Goal: Task Accomplishment & Management: Use online tool/utility

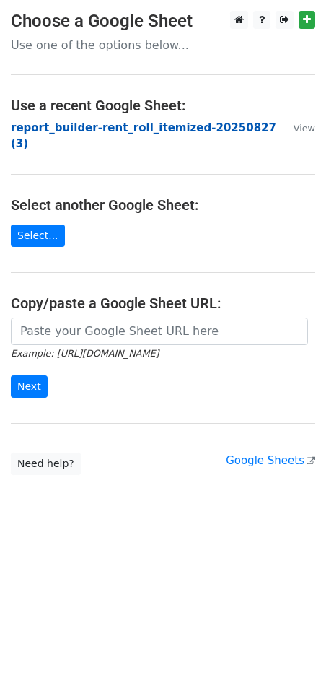
click at [118, 124] on strong "report_builder-rent_roll_itemized-20250827 (3)" at bounding box center [144, 136] width 266 height 30
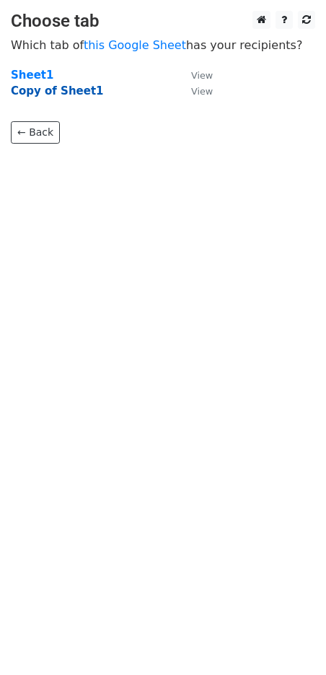
click at [56, 94] on strong "Copy of Sheet1" at bounding box center [57, 90] width 93 height 13
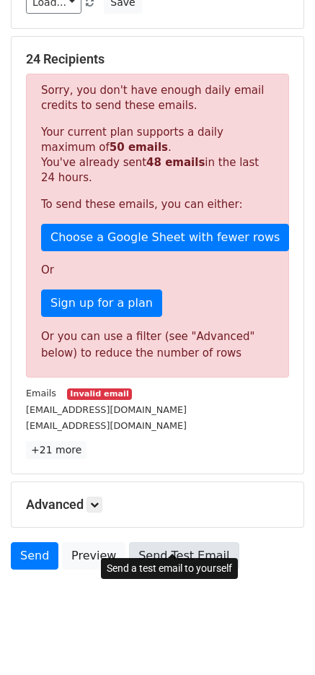
scroll to position [256, 0]
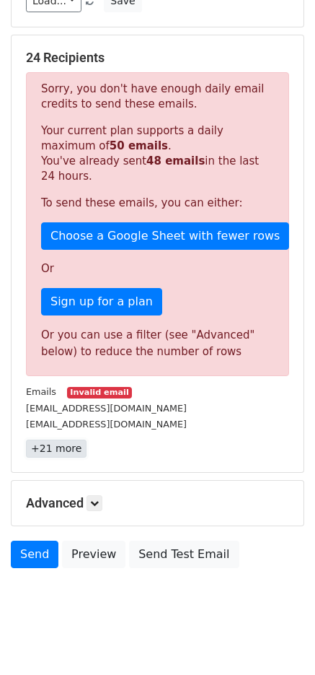
click at [56, 440] on link "+21 more" at bounding box center [56, 449] width 61 height 18
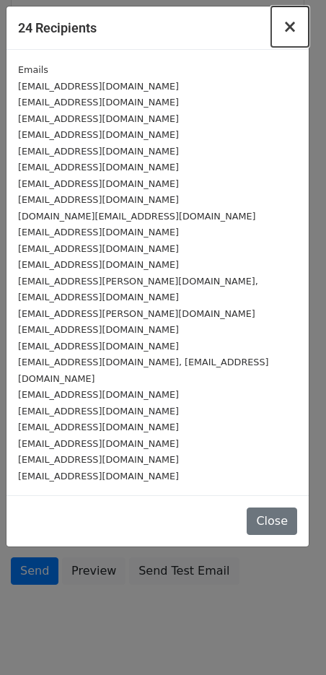
click at [299, 27] on button "×" at bounding box center [290, 26] width 38 height 40
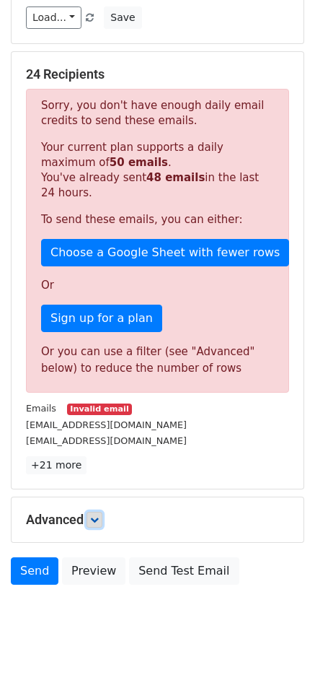
click at [98, 515] on icon at bounding box center [94, 519] width 9 height 9
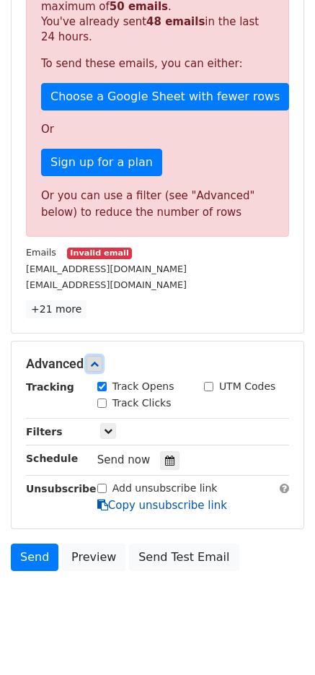
scroll to position [398, 0]
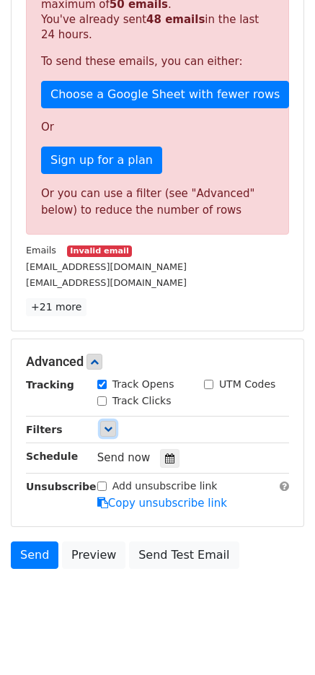
click at [108, 425] on icon at bounding box center [108, 429] width 9 height 9
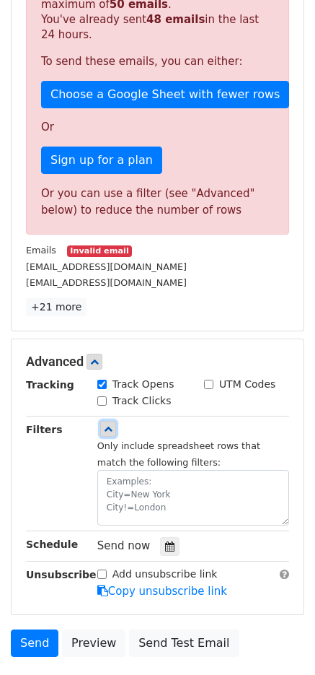
click at [108, 421] on link at bounding box center [108, 429] width 16 height 16
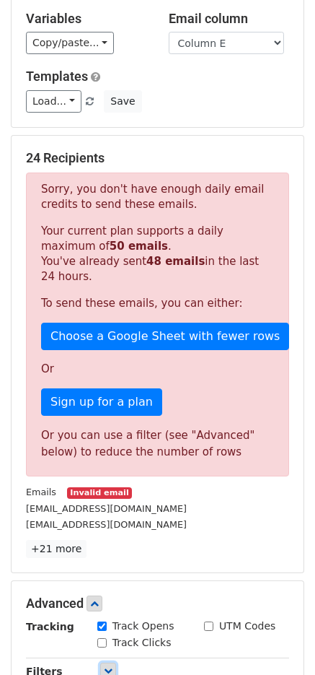
scroll to position [0, 0]
